Goal: Task Accomplishment & Management: Use online tool/utility

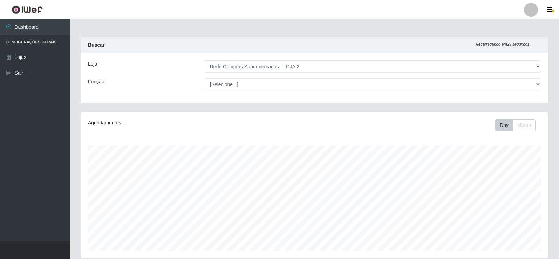
select select "161"
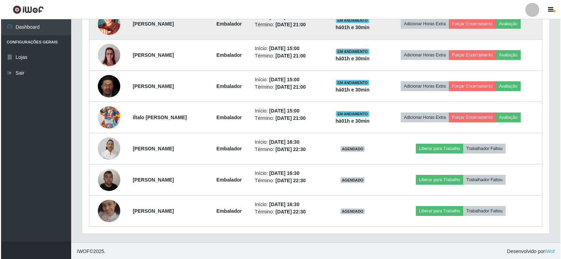
scroll to position [331, 0]
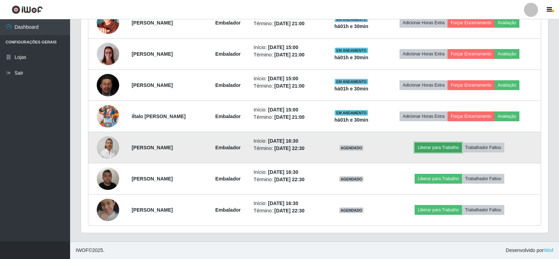
click at [449, 147] on button "Liberar para Trabalho" at bounding box center [438, 148] width 47 height 10
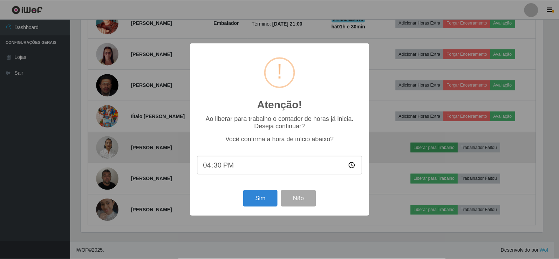
scroll to position [146, 464]
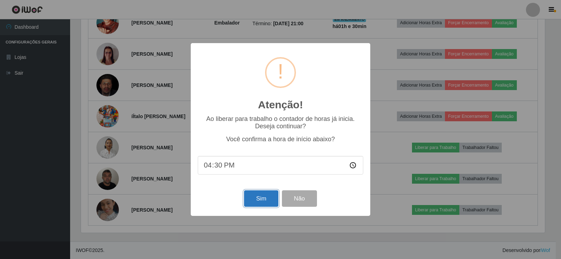
click at [269, 203] on button "Sim" at bounding box center [261, 198] width 34 height 16
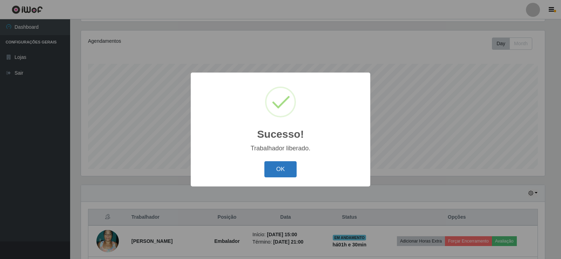
click at [291, 173] on button "OK" at bounding box center [280, 169] width 33 height 16
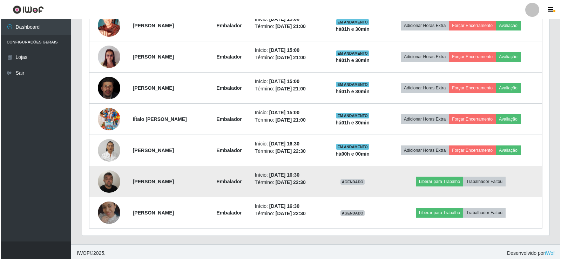
scroll to position [331, 0]
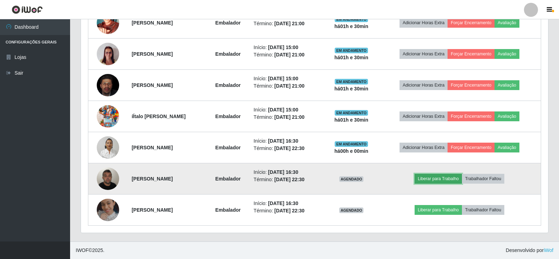
click at [453, 180] on button "Liberar para Trabalho" at bounding box center [438, 179] width 47 height 10
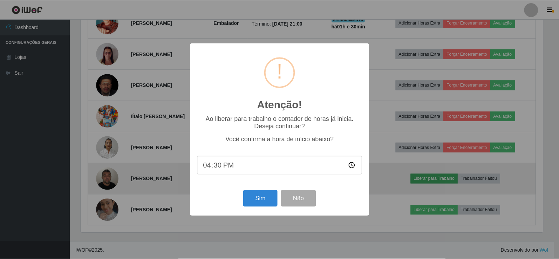
scroll to position [146, 464]
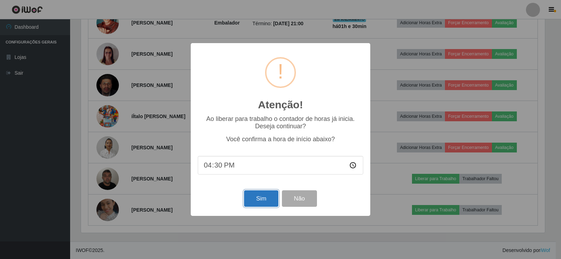
click at [261, 199] on button "Sim" at bounding box center [261, 198] width 34 height 16
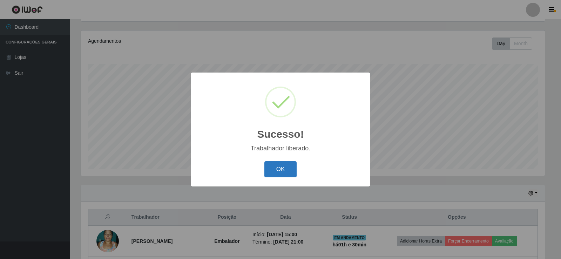
click at [277, 168] on button "OK" at bounding box center [280, 169] width 33 height 16
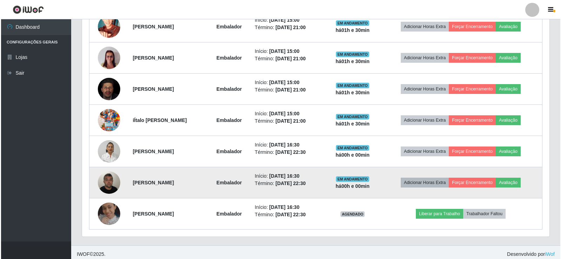
scroll to position [331, 0]
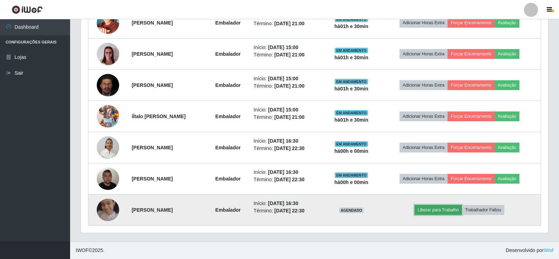
click at [455, 212] on button "Liberar para Trabalho" at bounding box center [438, 210] width 47 height 10
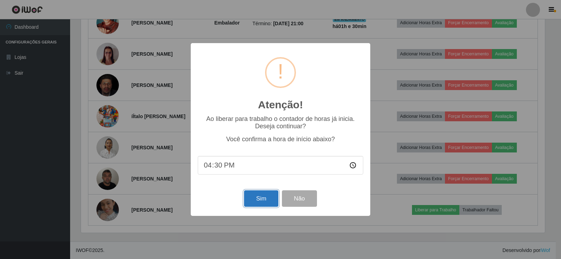
click at [265, 200] on button "Sim" at bounding box center [261, 198] width 34 height 16
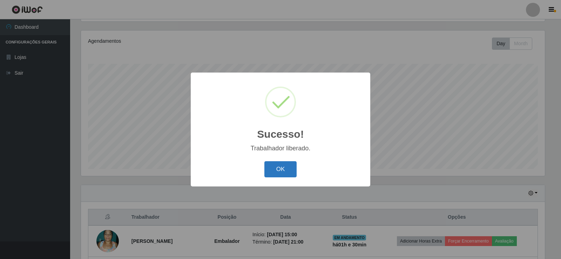
click at [280, 171] on button "OK" at bounding box center [280, 169] width 33 height 16
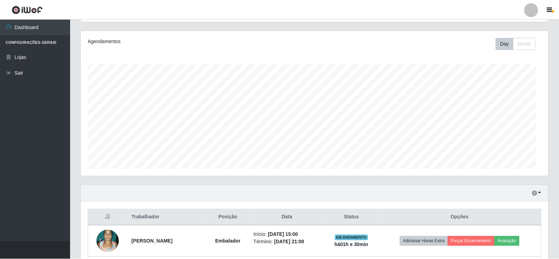
scroll to position [0, 0]
